Goal: Task Accomplishment & Management: Manage account settings

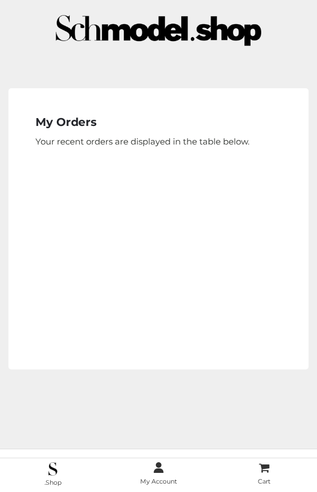
click at [50, 2] on img at bounding box center [158, 30] width 300 height 60
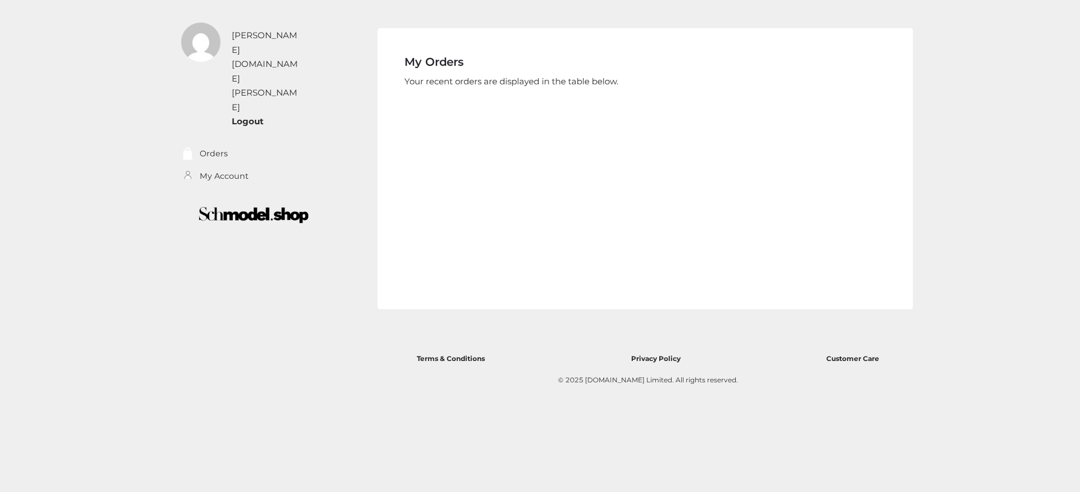
click at [316, 185] on div "My Orders Your recent orders are displayed in the table below. No order has bee…" at bounding box center [645, 168] width 536 height 281
